Goal: Task Accomplishment & Management: Use online tool/utility

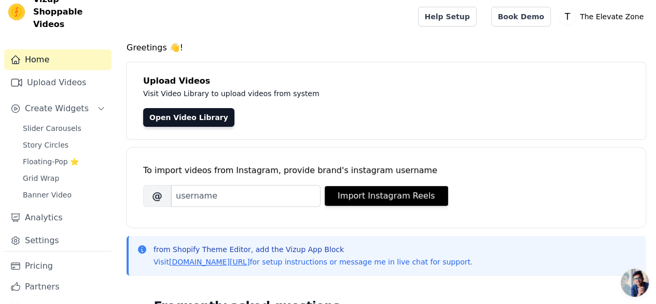
scroll to position [26, 0]
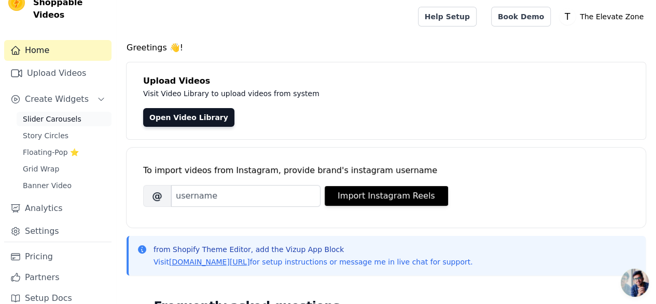
click at [32, 114] on span "Slider Carousels" at bounding box center [52, 119] width 59 height 10
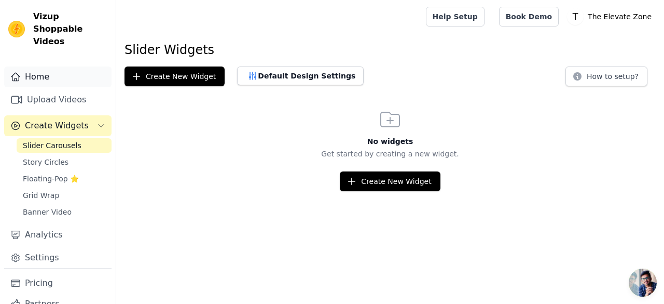
click at [61, 72] on link "Home" at bounding box center [57, 76] width 107 height 21
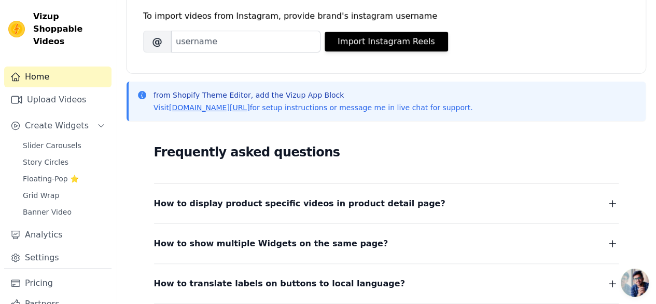
scroll to position [259, 0]
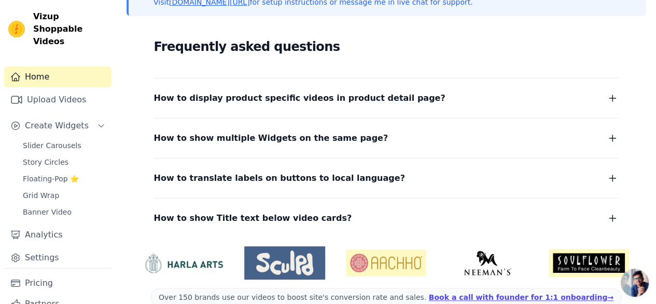
click at [302, 96] on span "How to display product specific videos in product detail page?" at bounding box center [300, 98] width 292 height 15
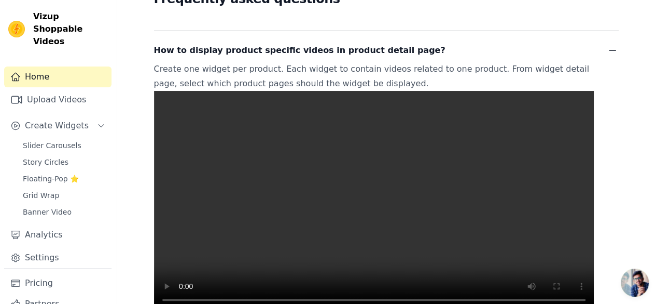
scroll to position [363, 0]
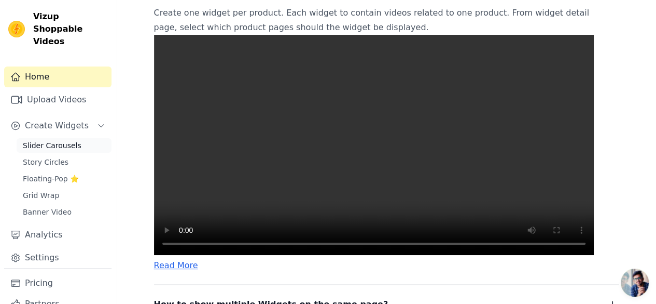
click at [68, 140] on span "Slider Carousels" at bounding box center [52, 145] width 59 height 10
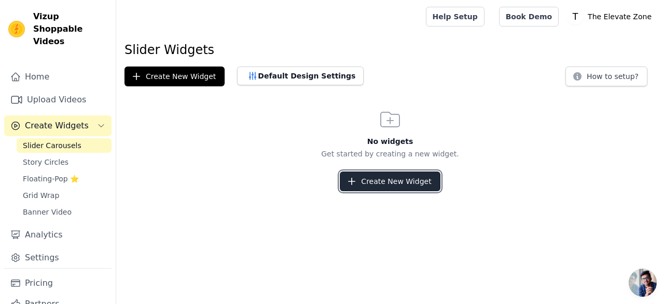
click at [368, 178] on button "Create New Widget" at bounding box center [390, 181] width 100 height 20
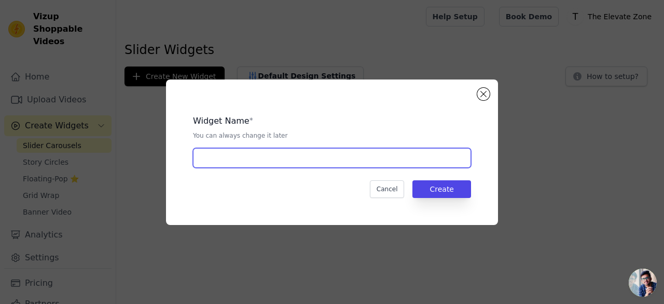
click at [301, 159] on input "text" at bounding box center [332, 158] width 278 height 20
type input "Product Page"
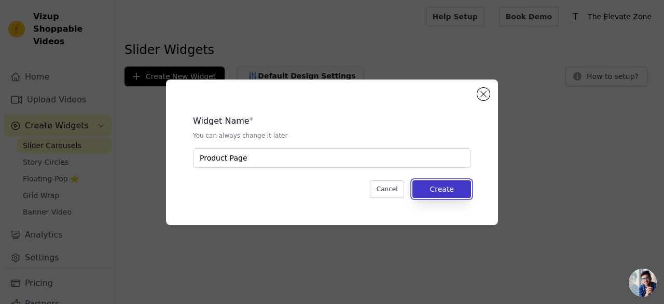
click at [455, 184] on button "Create" at bounding box center [441, 189] width 59 height 18
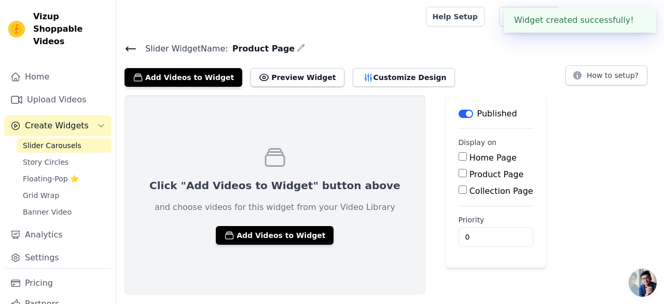
click at [470, 174] on label "Product Page" at bounding box center [497, 174] width 54 height 10
click at [459, 174] on input "Product Page" at bounding box center [463, 173] width 8 height 8
checkbox input "true"
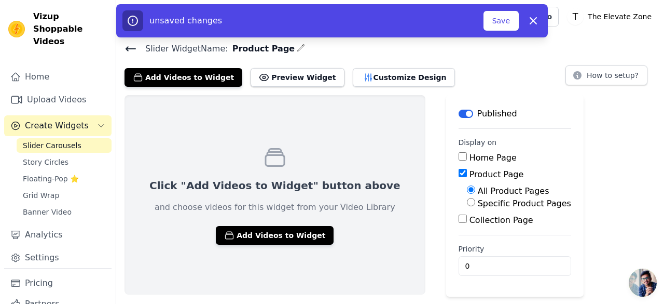
click at [478, 202] on label "Specific Product Pages" at bounding box center [524, 203] width 93 height 10
click at [470, 202] on input "Specific Product Pages" at bounding box center [471, 202] width 8 height 8
radio input "true"
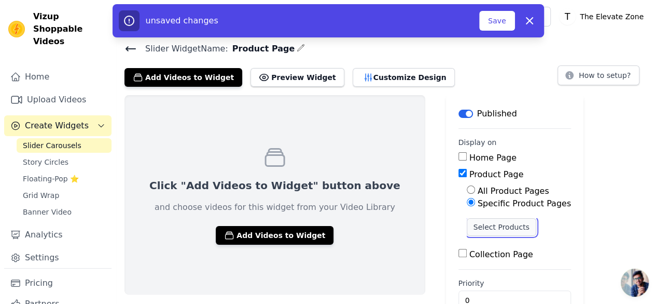
click at [467, 228] on button "Select Products" at bounding box center [502, 227] width 70 height 18
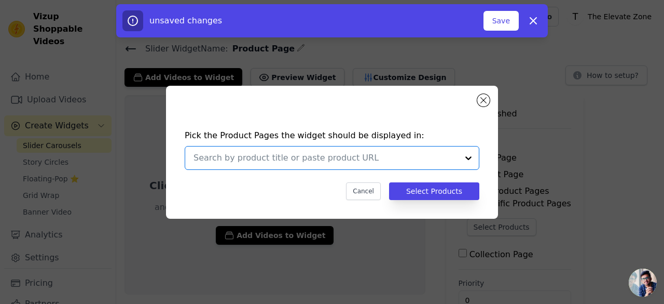
click at [266, 155] on input "text" at bounding box center [326, 157] width 265 height 12
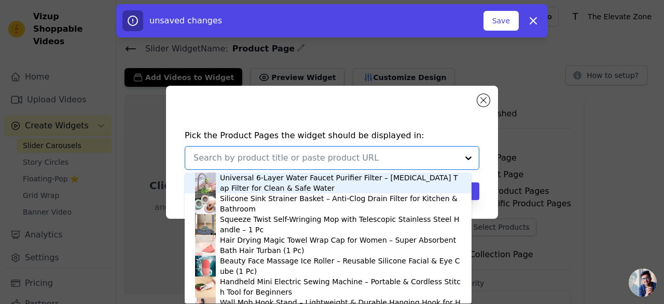
click at [262, 184] on div "Universal 6-Layer Water Faucet Purifier Filter – [MEDICAL_DATA] Tap Filter for …" at bounding box center [340, 182] width 241 height 21
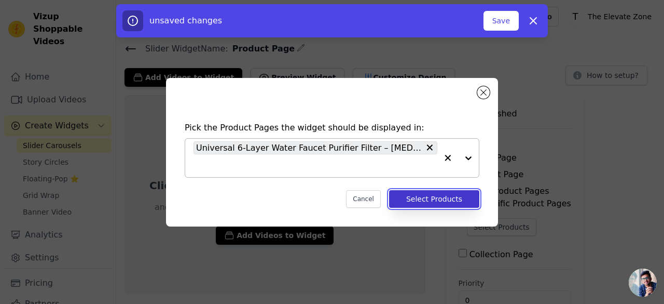
click at [421, 196] on button "Select Products" at bounding box center [434, 199] width 90 height 18
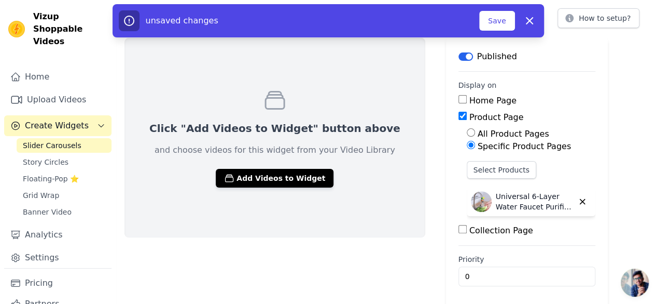
scroll to position [58, 0]
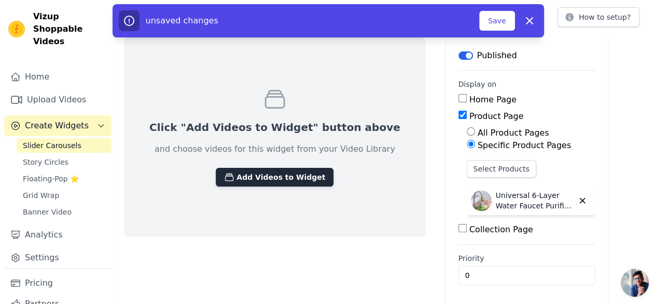
click at [272, 173] on button "Add Videos to Widget" at bounding box center [275, 177] width 118 height 19
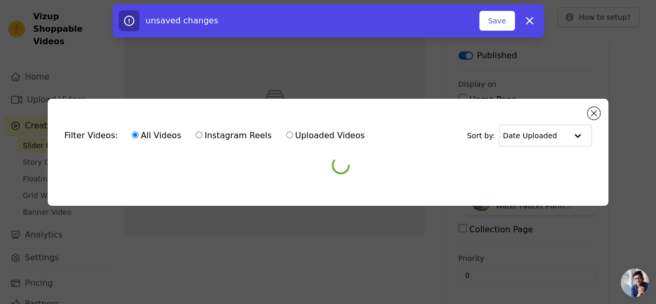
scroll to position [0, 0]
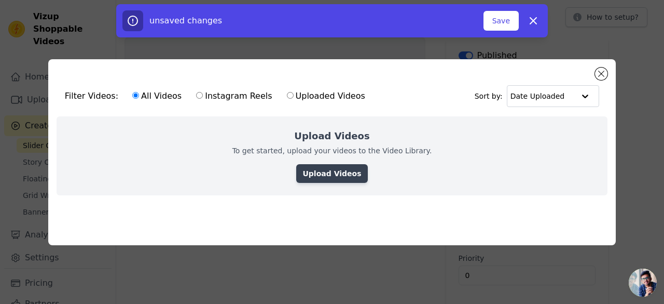
click at [313, 170] on link "Upload Videos" at bounding box center [331, 173] width 71 height 19
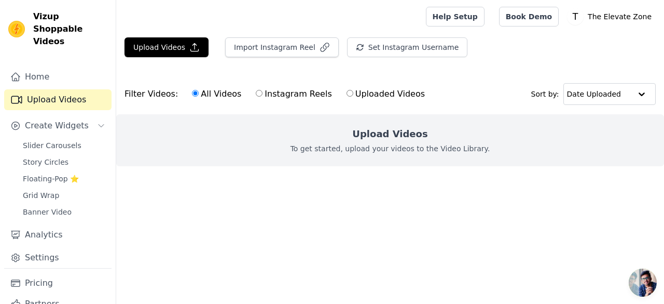
click at [374, 143] on p "To get started, upload your videos to the Video Library." at bounding box center [391, 148] width 200 height 10
click at [183, 42] on button "Upload Videos" at bounding box center [167, 47] width 84 height 20
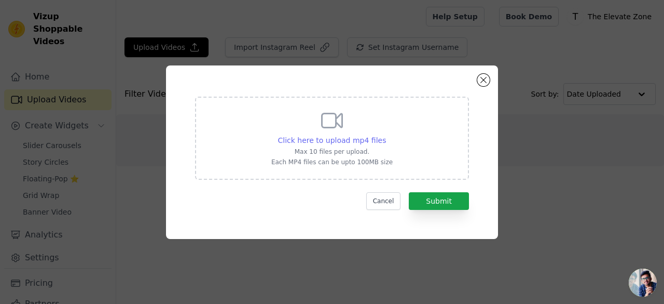
click at [319, 137] on span "Click here to upload mp4 files" at bounding box center [332, 140] width 108 height 8
click at [385, 135] on input "Click here to upload mp4 files Max 10 files per upload. Each MP4 files can be u…" at bounding box center [385, 134] width 1 height 1
type input "C:\fakepath\whatmore-video-206743.mp4"
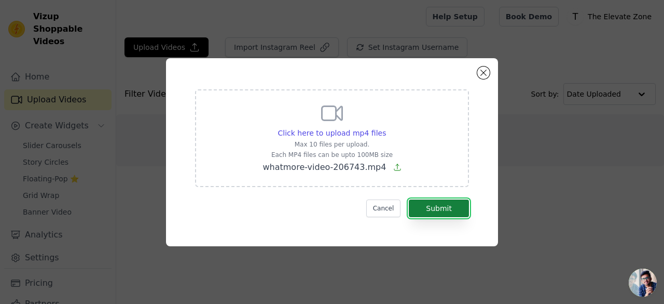
click at [443, 214] on button "Submit" at bounding box center [439, 208] width 60 height 18
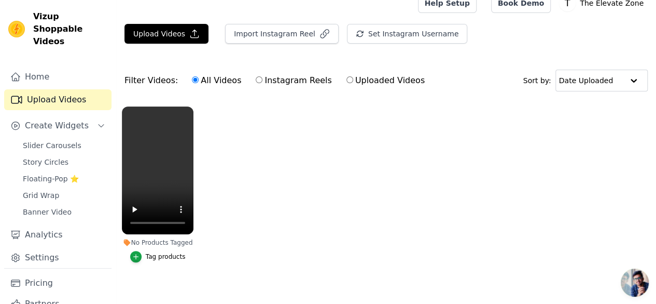
scroll to position [21, 0]
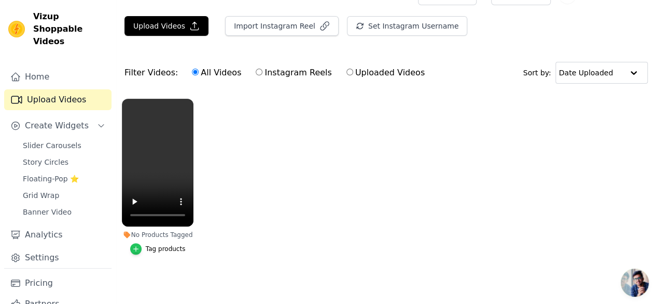
click at [139, 245] on icon "button" at bounding box center [135, 248] width 7 height 7
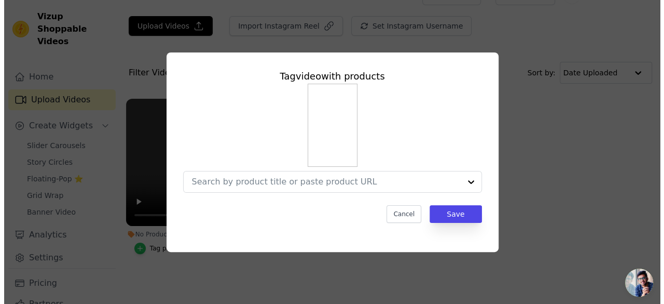
scroll to position [0, 0]
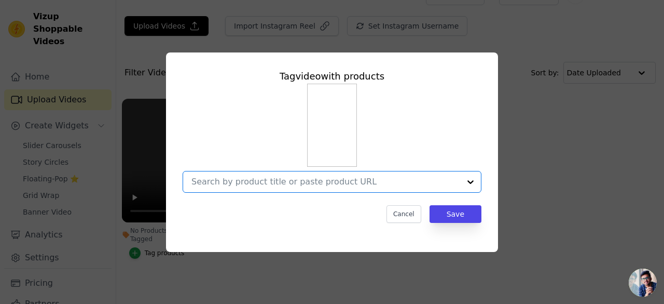
click at [250, 186] on input "No Products Tagged Tag video with products Option undefined, selected. Select i…" at bounding box center [325, 181] width 269 height 10
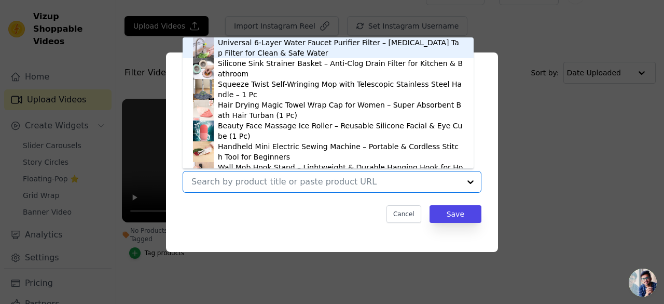
click at [259, 43] on div "Universal 6-Layer Water Faucet Purifier Filter – [MEDICAL_DATA] Tap Filter for …" at bounding box center [340, 47] width 245 height 21
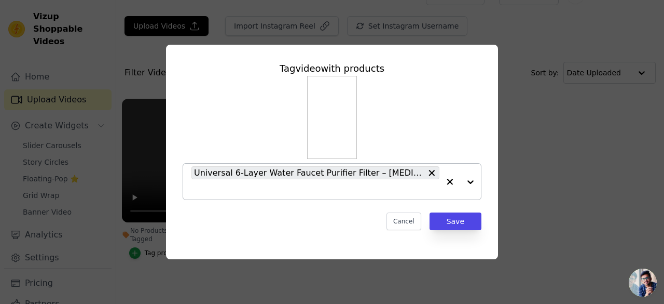
click at [334, 247] on div "Tag video with products Universal 6-Layer Water Faucet Purifier Filter – Activa…" at bounding box center [332, 152] width 332 height 214
click at [454, 215] on button "Save" at bounding box center [456, 221] width 52 height 18
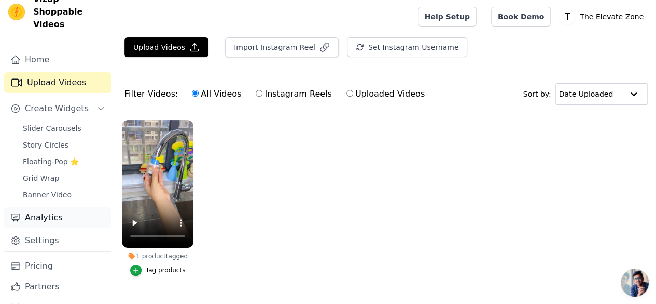
scroll to position [26, 0]
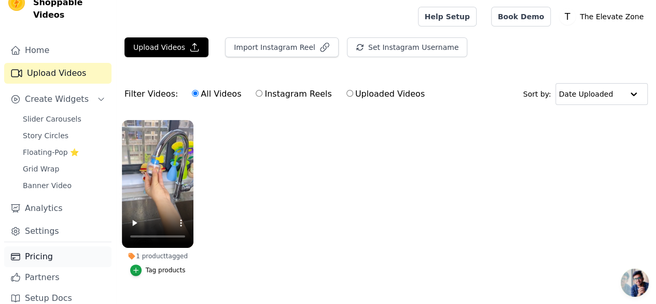
click at [28, 246] on link "Pricing" at bounding box center [57, 256] width 107 height 21
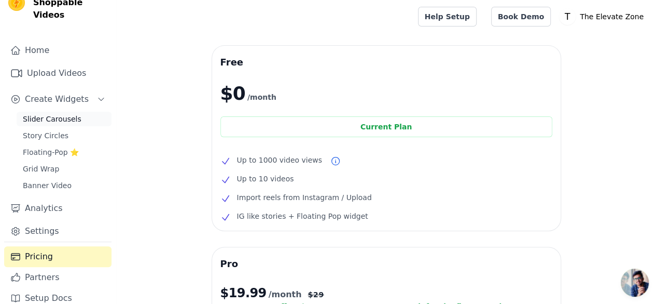
click at [66, 114] on span "Slider Carousels" at bounding box center [52, 119] width 59 height 10
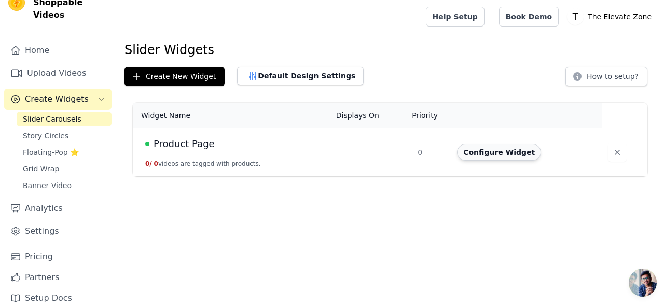
click at [478, 153] on button "Configure Widget" at bounding box center [499, 152] width 84 height 17
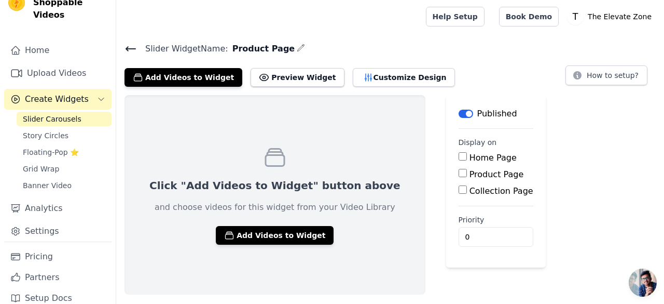
click at [470, 172] on label "Product Page" at bounding box center [497, 174] width 54 height 10
click at [459, 172] on input "Product Page" at bounding box center [463, 173] width 8 height 8
checkbox input "true"
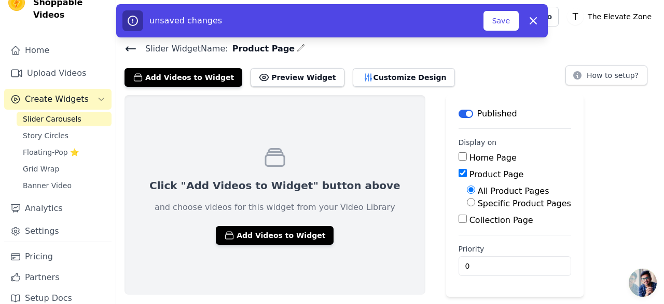
click at [478, 201] on label "Specific Product Pages" at bounding box center [524, 203] width 93 height 10
click at [475, 201] on input "Specific Product Pages" at bounding box center [471, 202] width 8 height 8
radio input "true"
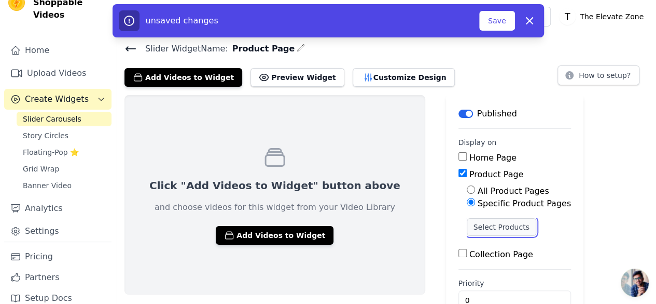
click at [468, 219] on button "Select Products" at bounding box center [502, 227] width 70 height 18
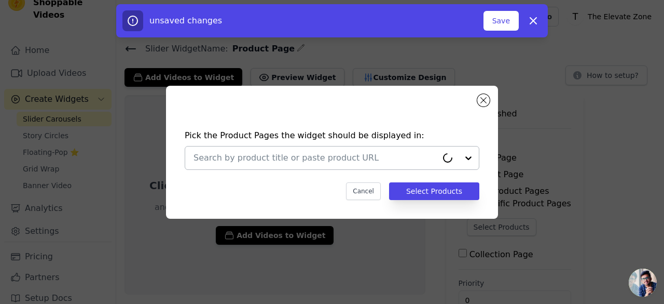
click at [308, 162] on input "text" at bounding box center [316, 157] width 244 height 12
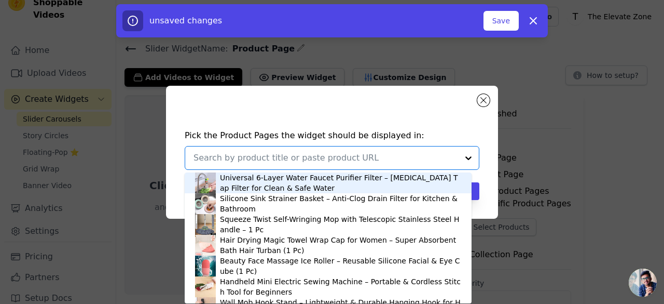
click at [280, 186] on div "Universal 6-Layer Water Faucet Purifier Filter – [MEDICAL_DATA] Tap Filter for …" at bounding box center [340, 182] width 241 height 21
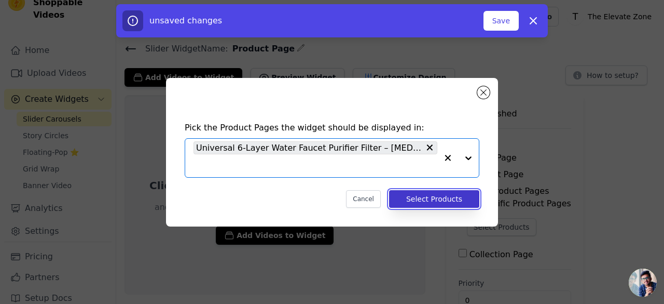
click at [454, 197] on button "Select Products" at bounding box center [434, 199] width 90 height 18
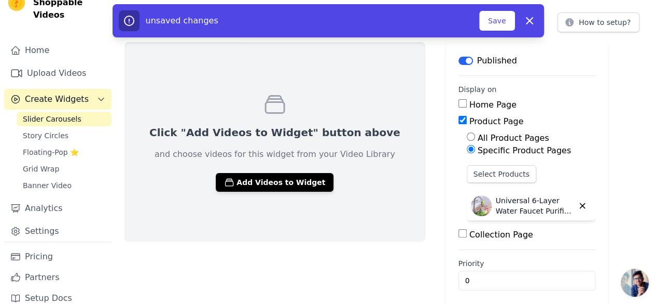
scroll to position [58, 0]
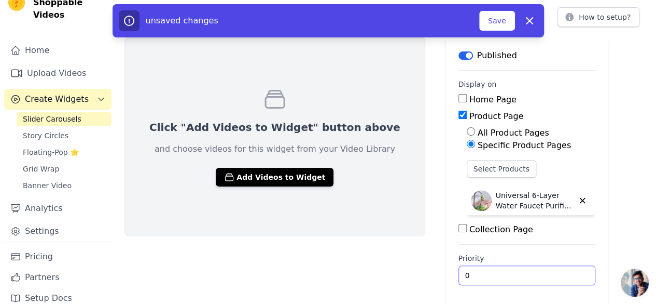
click at [459, 272] on input "0" at bounding box center [527, 275] width 137 height 20
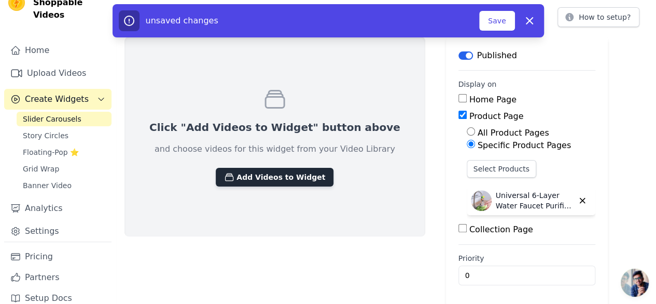
click at [259, 173] on button "Add Videos to Widget" at bounding box center [275, 177] width 118 height 19
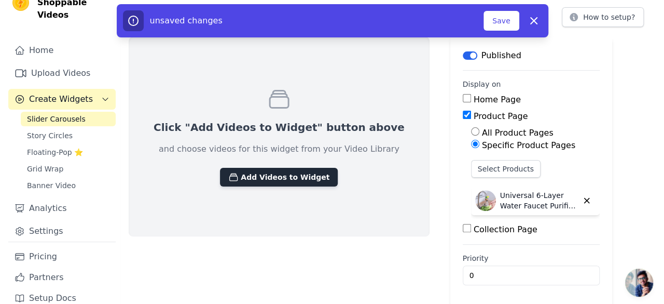
scroll to position [0, 0]
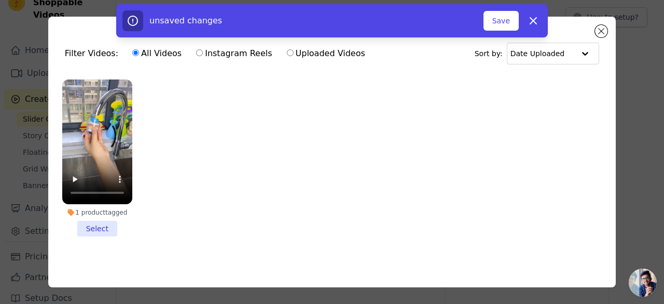
click at [97, 228] on li "1 product tagged Select" at bounding box center [97, 157] width 70 height 157
click at [0, 0] on input "1 product tagged Select" at bounding box center [0, 0] width 0 height 0
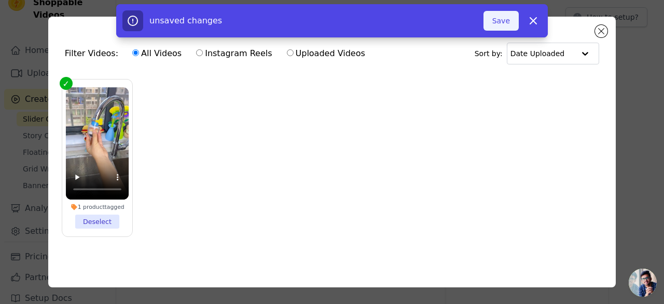
click at [506, 22] on button "Save" at bounding box center [501, 21] width 35 height 20
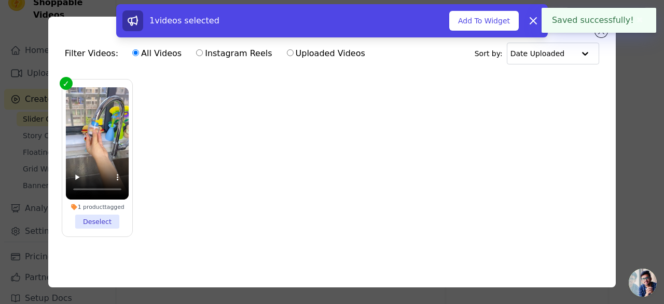
click at [496, 21] on button "Add To Widget" at bounding box center [484, 21] width 70 height 20
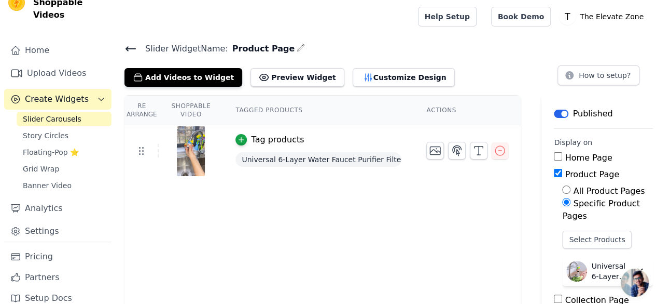
click at [76, 112] on link "Slider Carousels" at bounding box center [64, 119] width 95 height 15
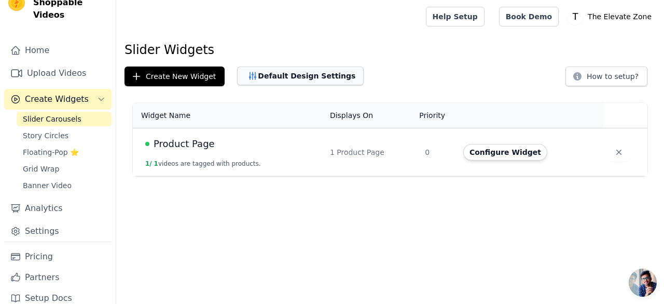
click at [259, 73] on button "Default Design Settings" at bounding box center [300, 75] width 127 height 19
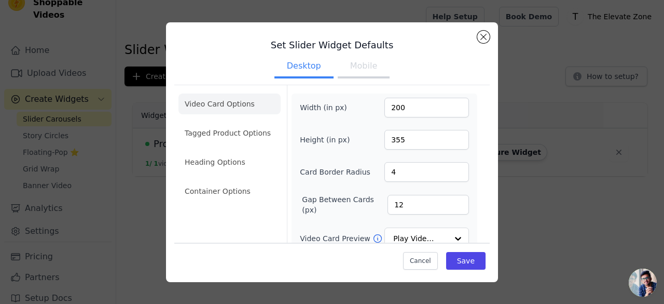
click at [356, 70] on button "Mobile" at bounding box center [364, 67] width 52 height 23
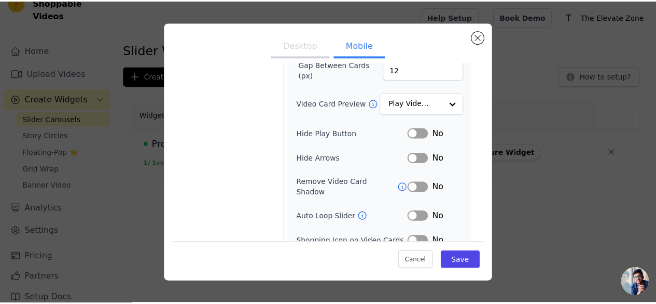
scroll to position [186, 0]
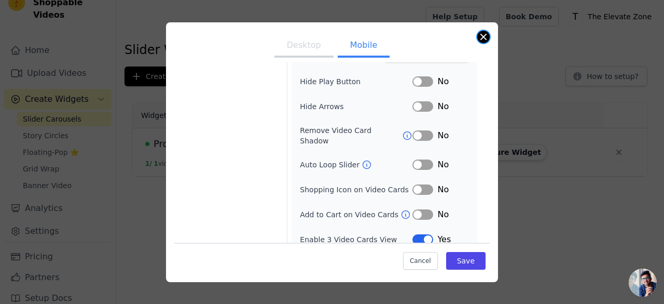
click at [481, 40] on button "Close modal" at bounding box center [483, 37] width 12 height 12
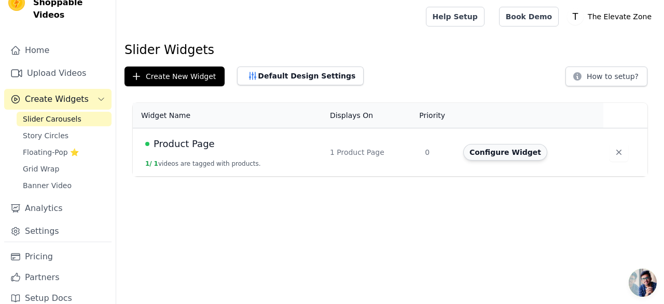
click at [484, 155] on button "Configure Widget" at bounding box center [505, 152] width 84 height 17
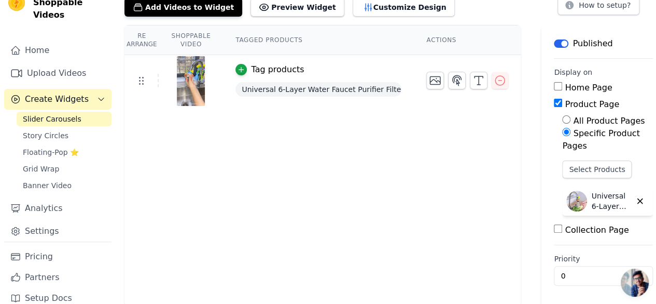
scroll to position [71, 0]
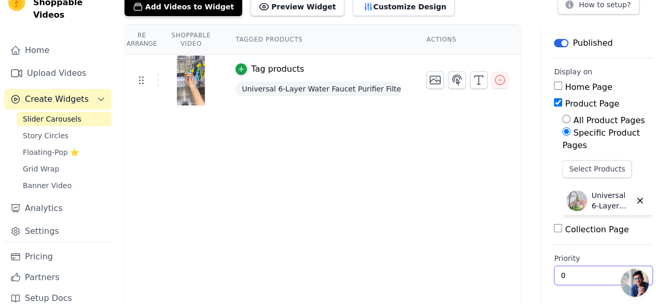
click at [570, 273] on input "0" at bounding box center [603, 275] width 99 height 20
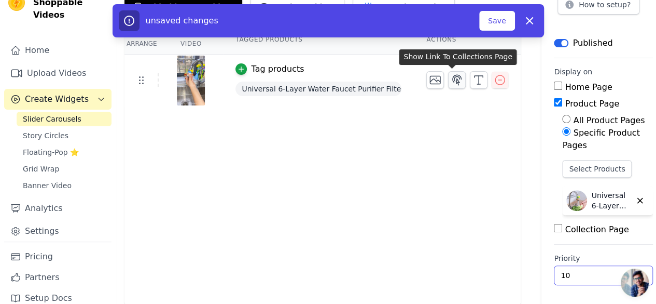
type input "10"
click at [453, 74] on icon "button" at bounding box center [457, 80] width 12 height 12
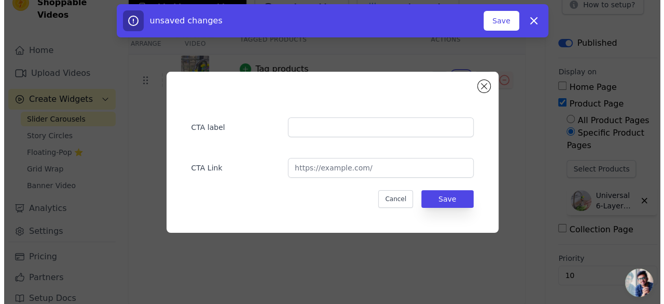
scroll to position [0, 0]
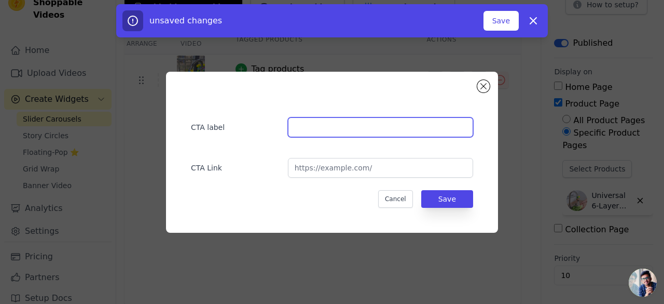
click at [367, 133] on input "text" at bounding box center [380, 127] width 185 height 20
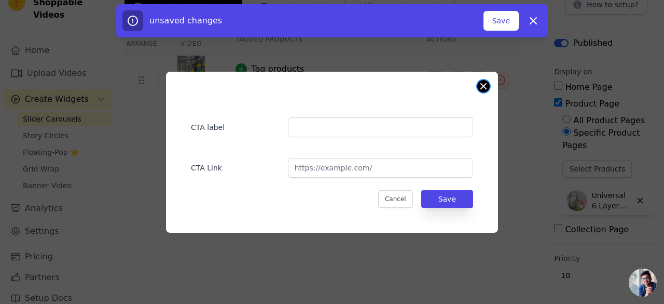
click at [479, 85] on button "Close modal" at bounding box center [483, 86] width 12 height 12
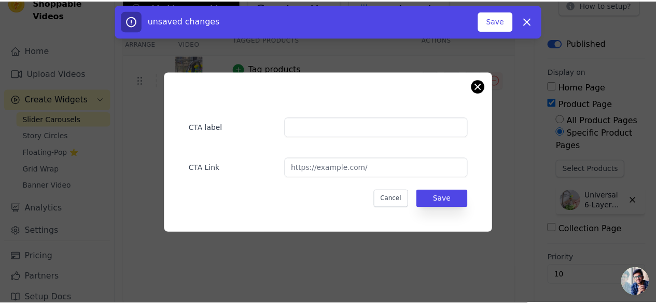
scroll to position [71, 0]
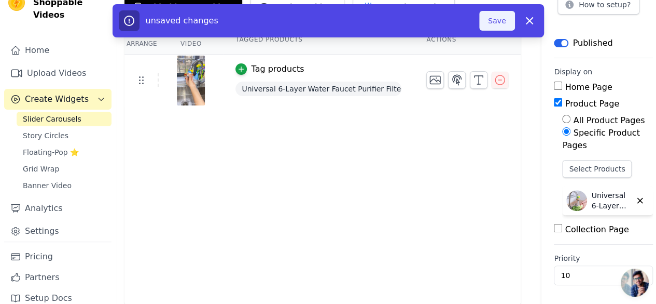
click at [493, 19] on button "Save" at bounding box center [496, 21] width 35 height 20
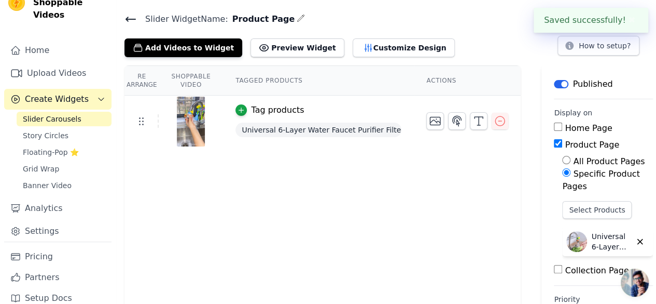
scroll to position [0, 0]
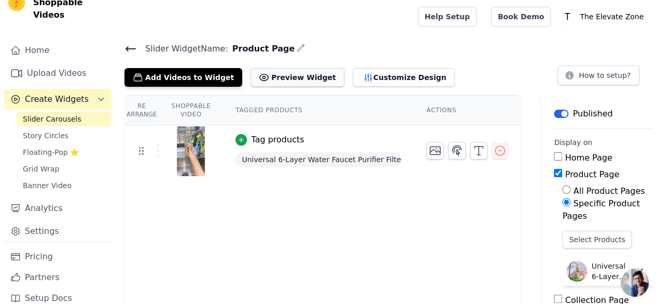
click at [265, 72] on button "Preview Widget" at bounding box center [297, 77] width 93 height 19
click at [39, 63] on link "Upload Videos" at bounding box center [57, 73] width 107 height 21
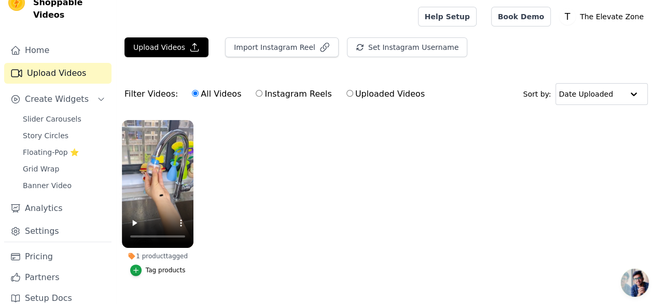
click at [230, 192] on ul "1 product tagged Tag products" at bounding box center [386, 208] width 540 height 188
